Goal: Navigation & Orientation: Find specific page/section

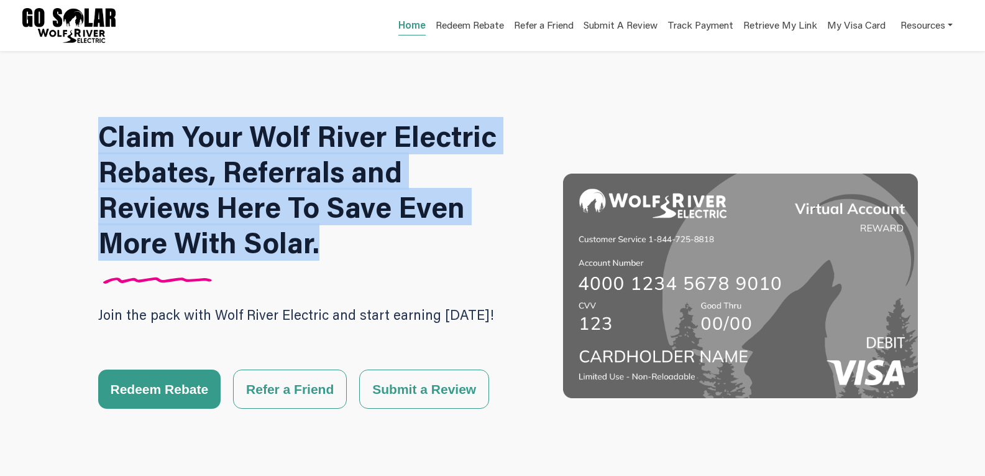
drag, startPoint x: 103, startPoint y: 131, endPoint x: 304, endPoint y: 249, distance: 233.5
click at [304, 249] on h1 "Claim Your Wolf River Electric Rebates, Referrals and Reviews Here To Save Even…" at bounding box center [309, 189] width 422 height 142
click at [311, 213] on h1 "Claim Your Wolf River Electric Rebates, Referrals and Reviews Here To Save Even…" at bounding box center [309, 189] width 422 height 142
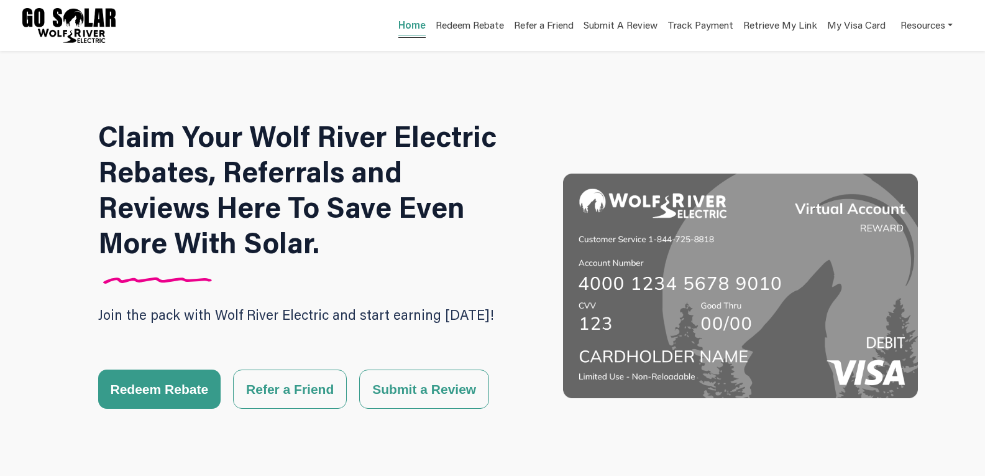
click at [417, 28] on link "Home" at bounding box center [412, 26] width 27 height 17
